Goal: Task Accomplishment & Management: Use online tool/utility

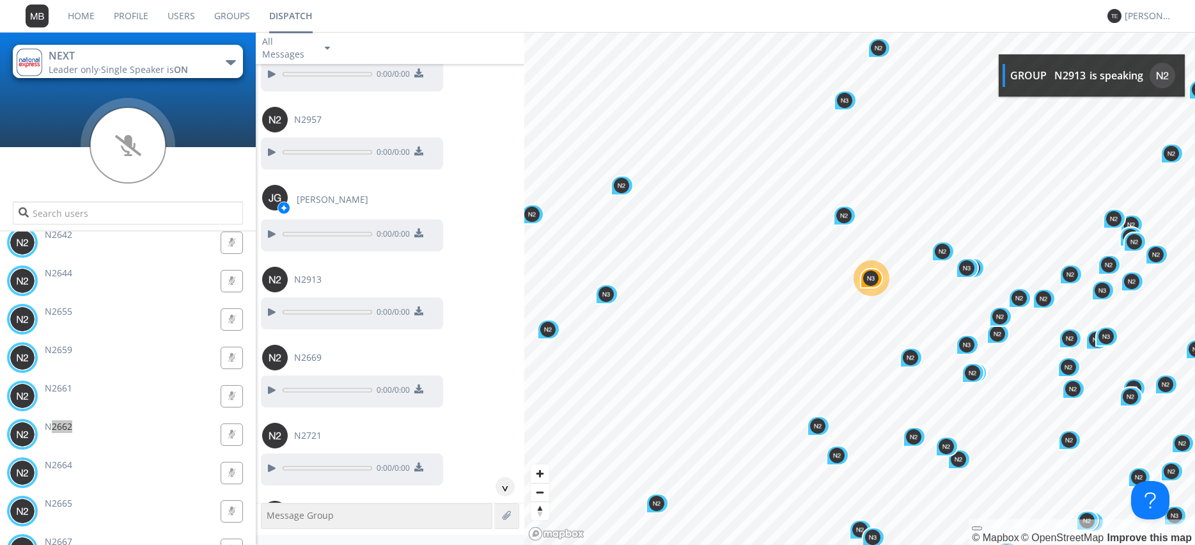
scroll to position [68929, 0]
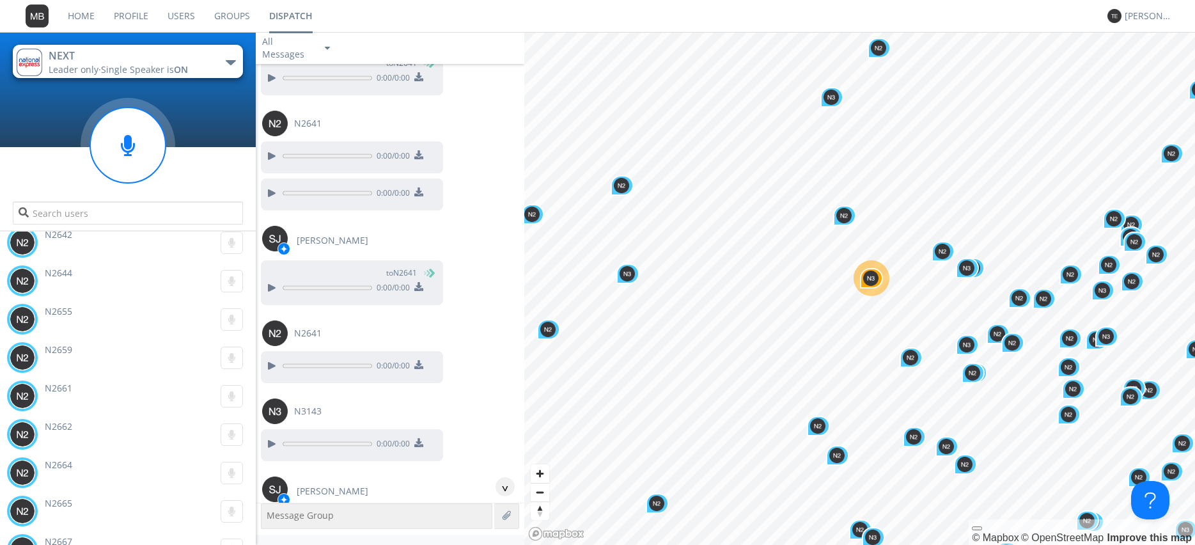
scroll to position [69075, 0]
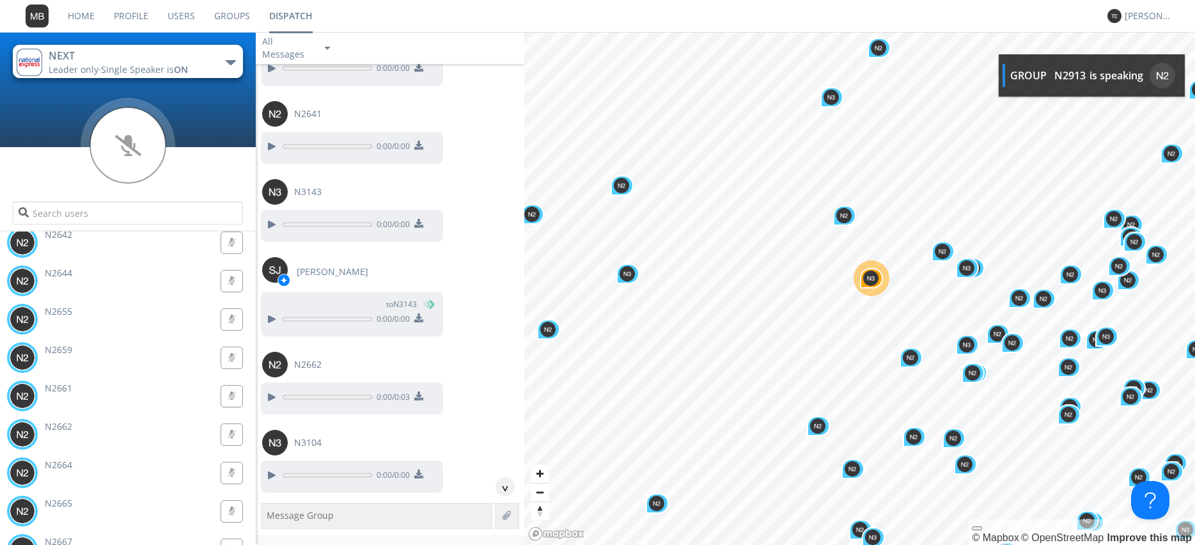
scroll to position [69293, 0]
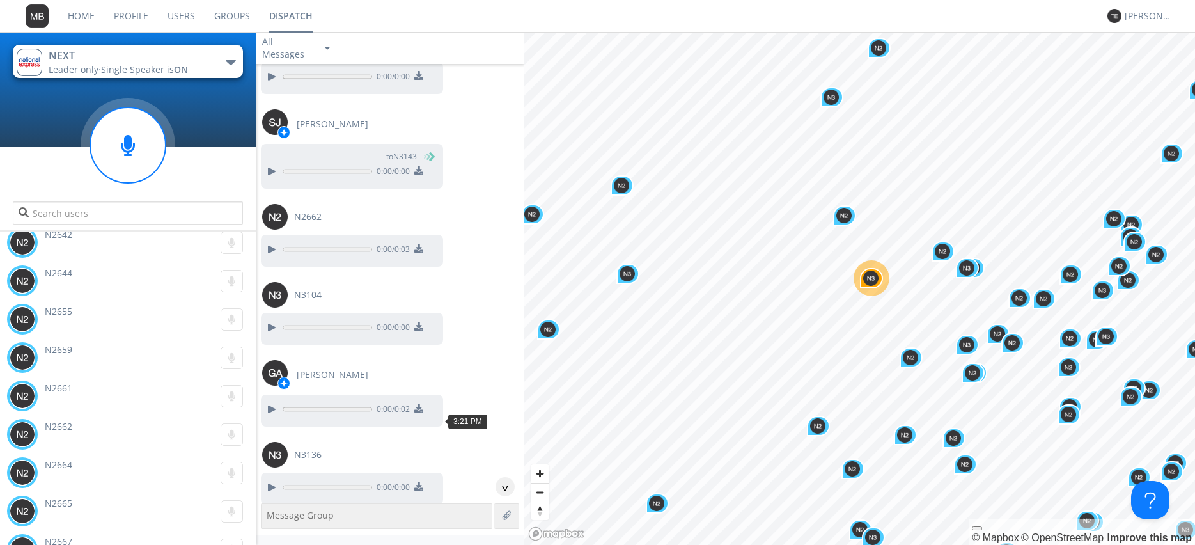
scroll to position [69439, 0]
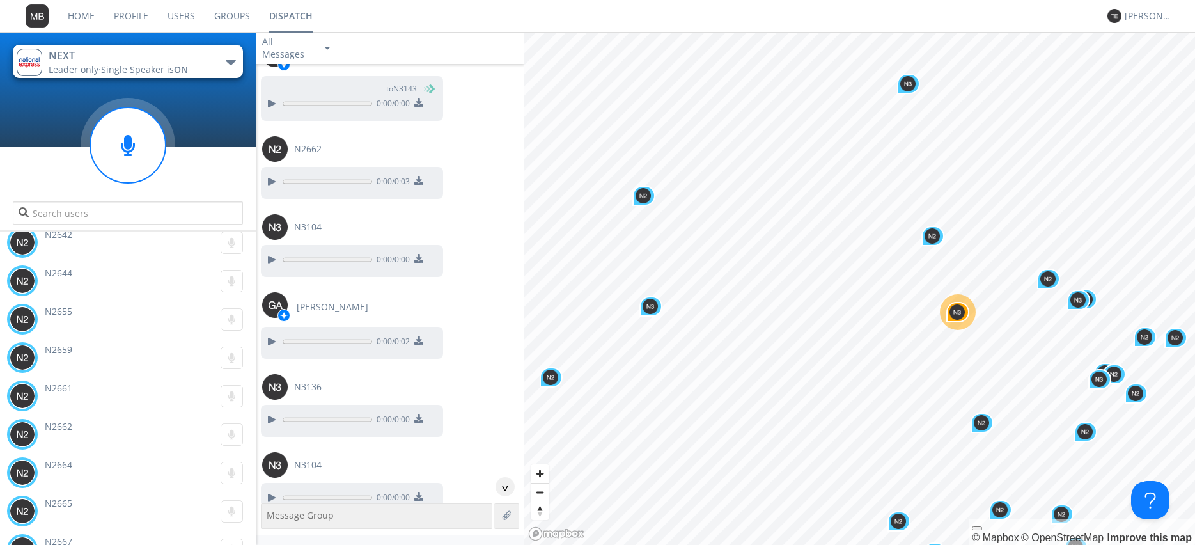
scroll to position [69512, 0]
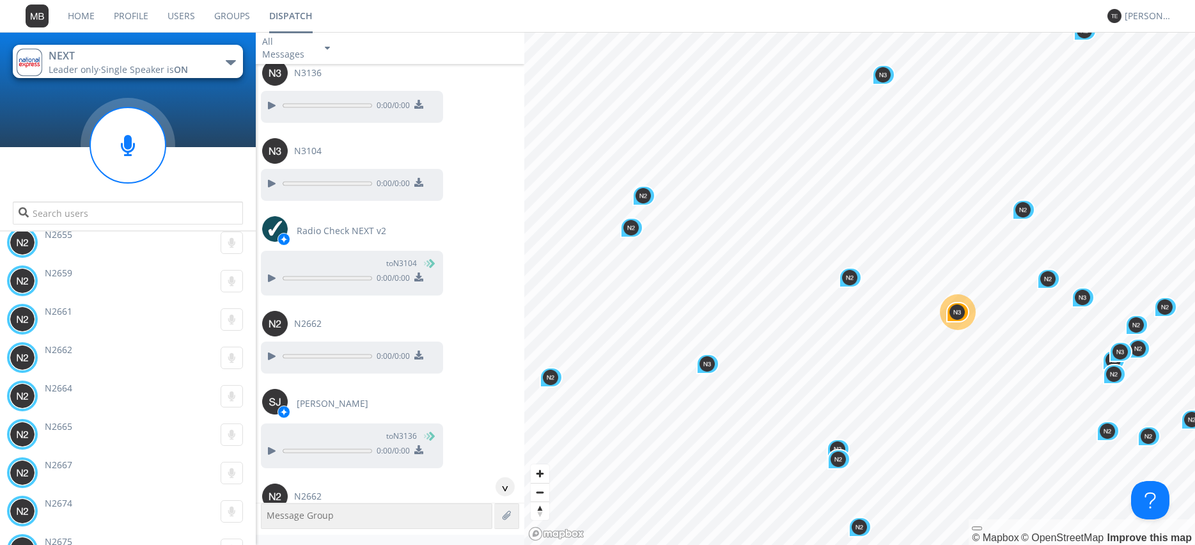
scroll to position [69803, 0]
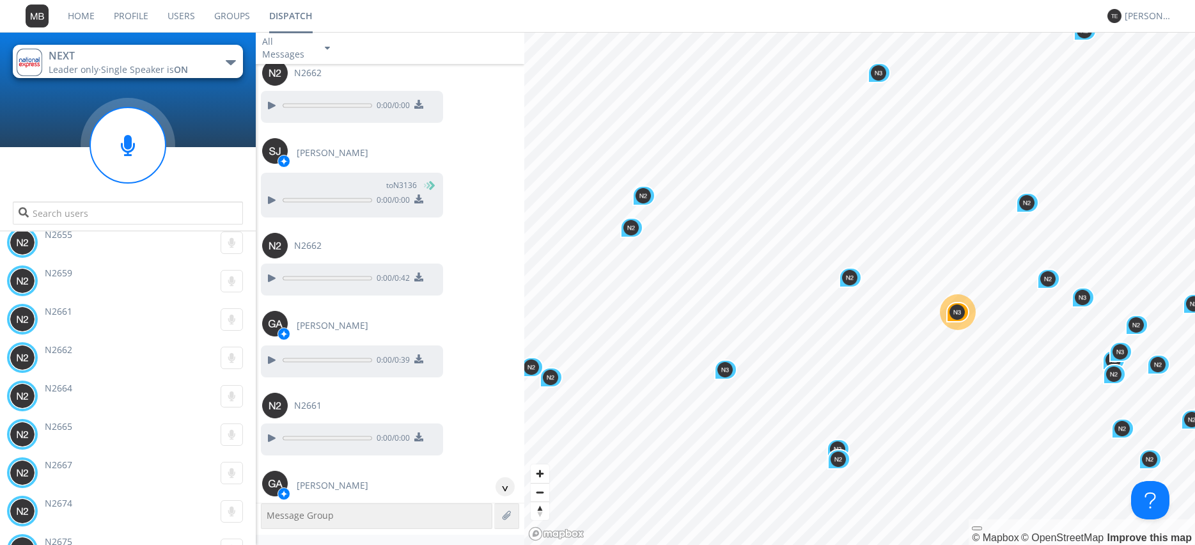
scroll to position [70168, 0]
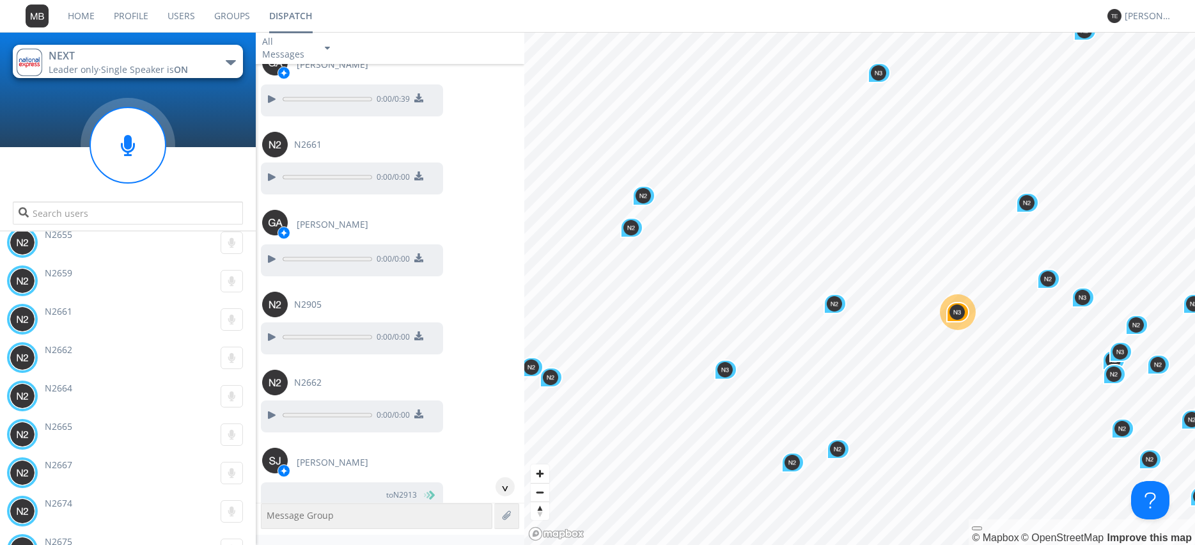
scroll to position [70386, 0]
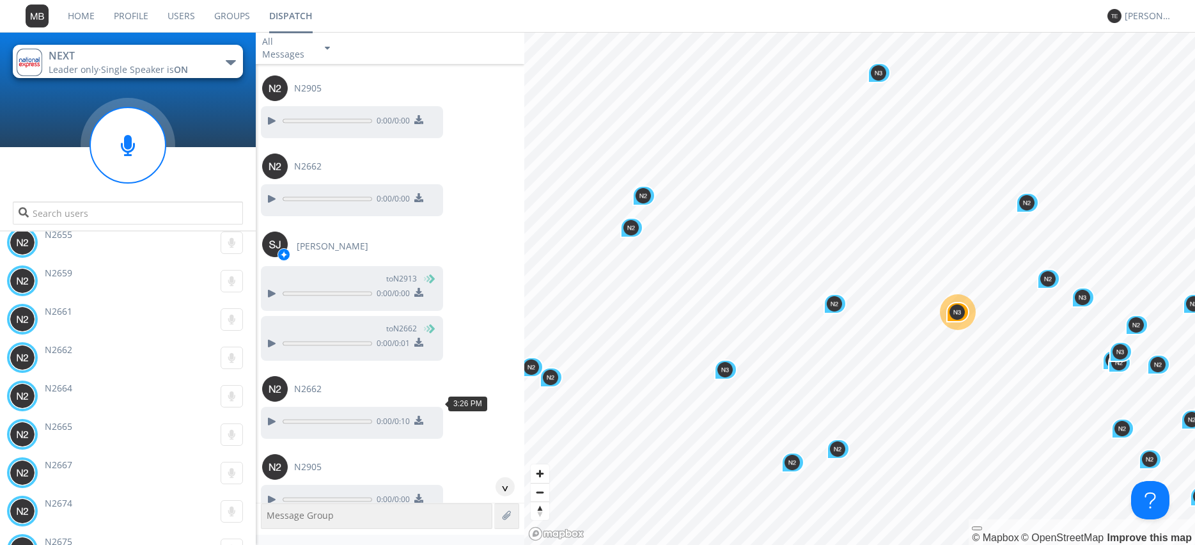
scroll to position [70532, 0]
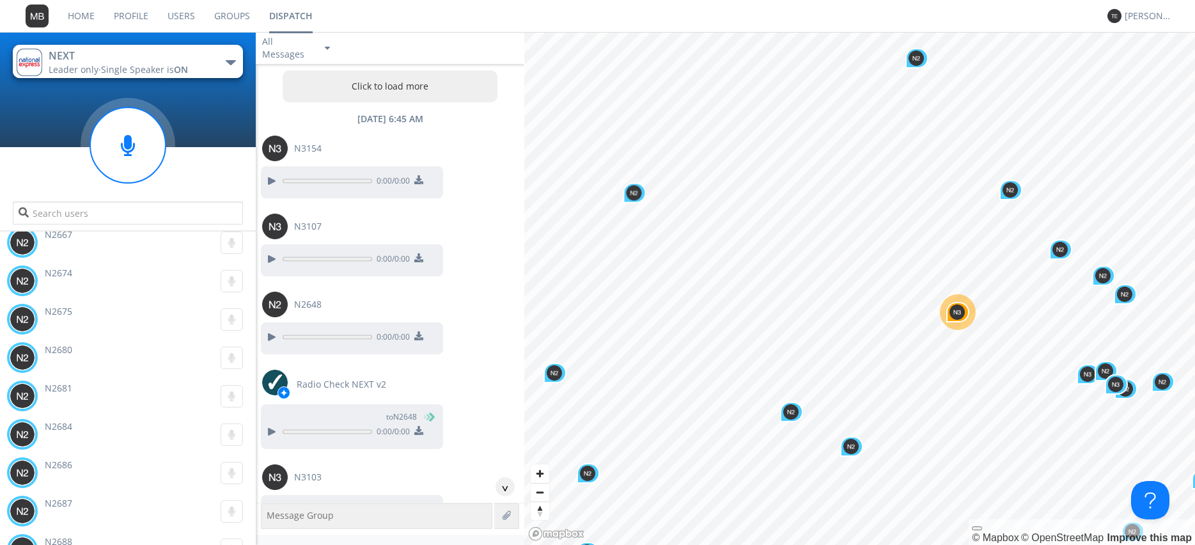
scroll to position [70605, 0]
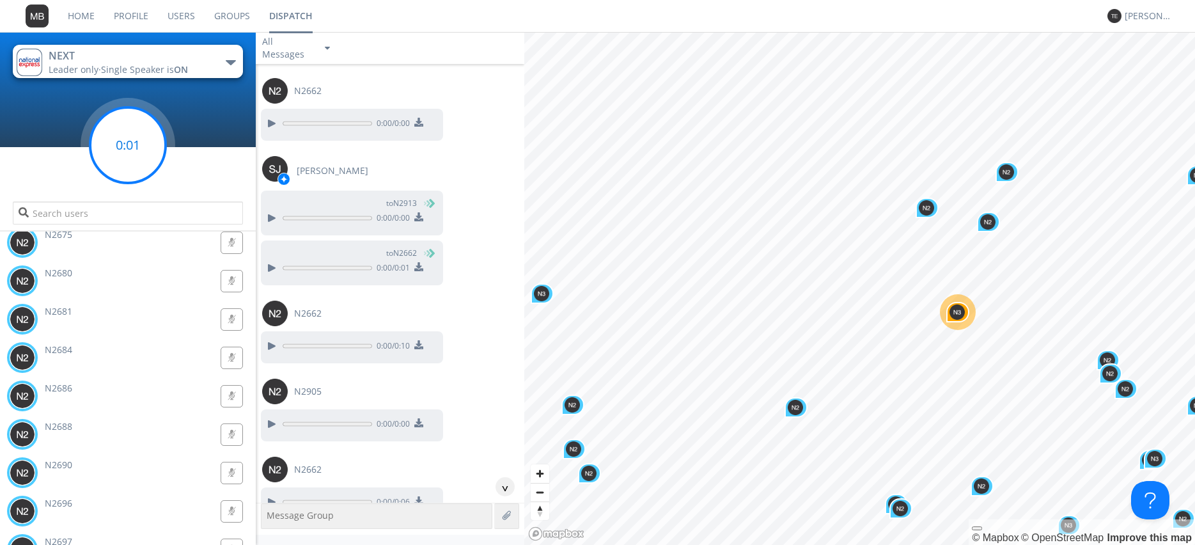
click at [128, 148] on g at bounding box center [127, 144] width 75 height 75
click at [508, 488] on div "^" at bounding box center [504, 486] width 19 height 19
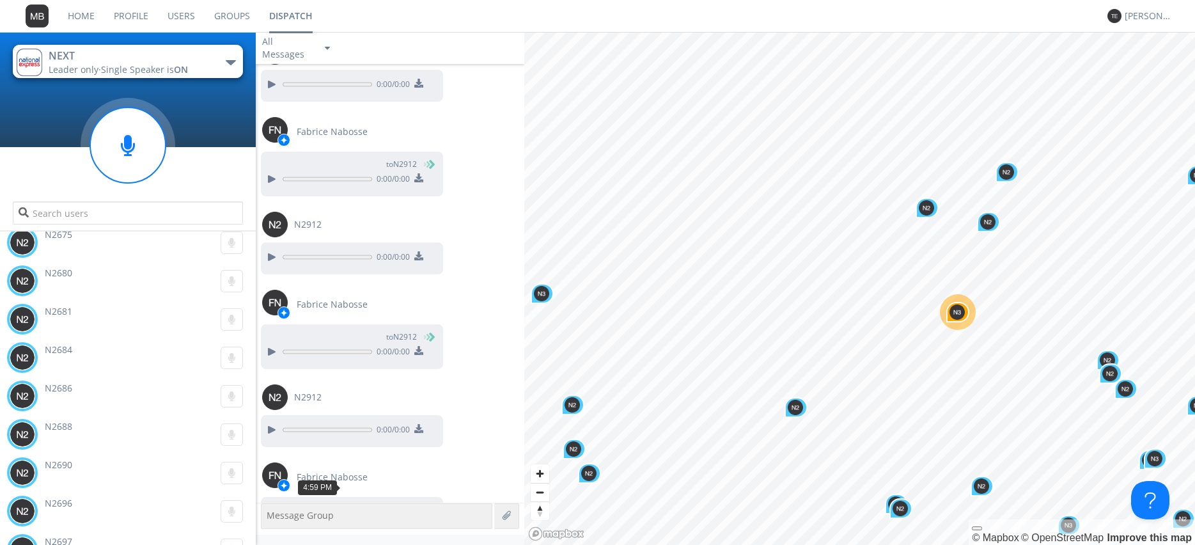
scroll to position [78644, 0]
